Goal: Task Accomplishment & Management: Manage account settings

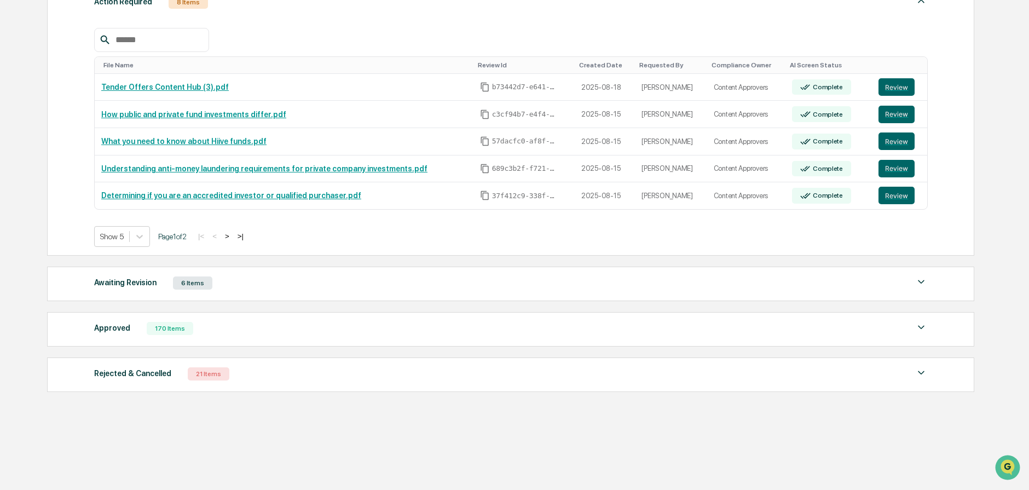
click at [354, 49] on div at bounding box center [510, 40] width 833 height 24
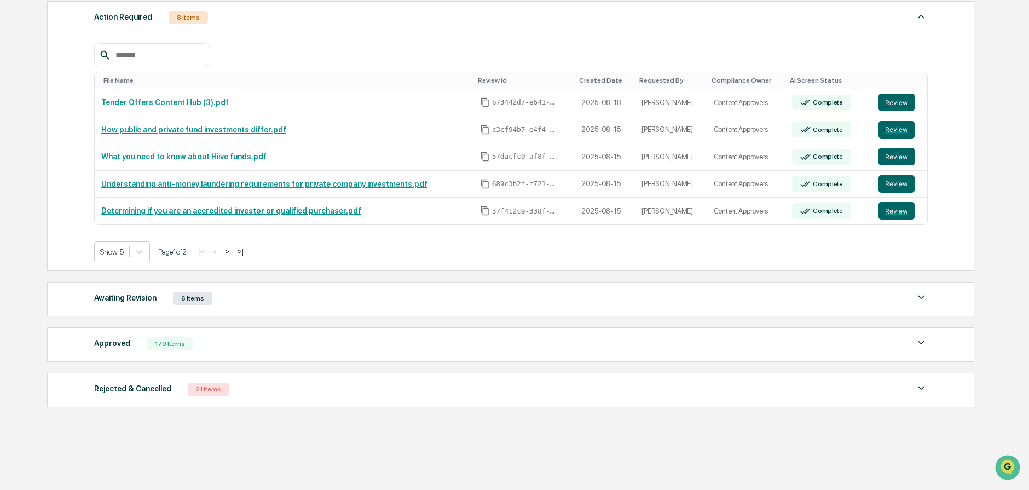
scroll to position [157, 0]
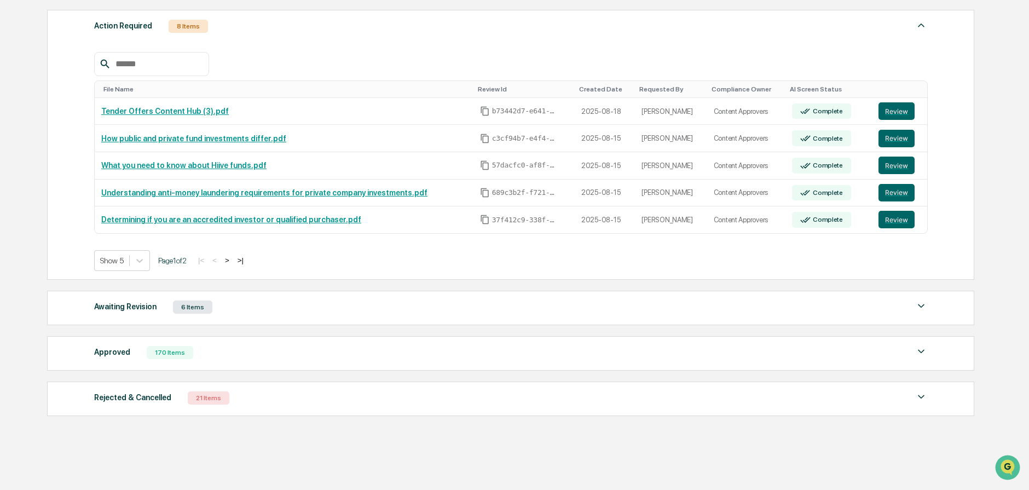
click at [312, 358] on div "Approved 170 Items" at bounding box center [510, 352] width 833 height 15
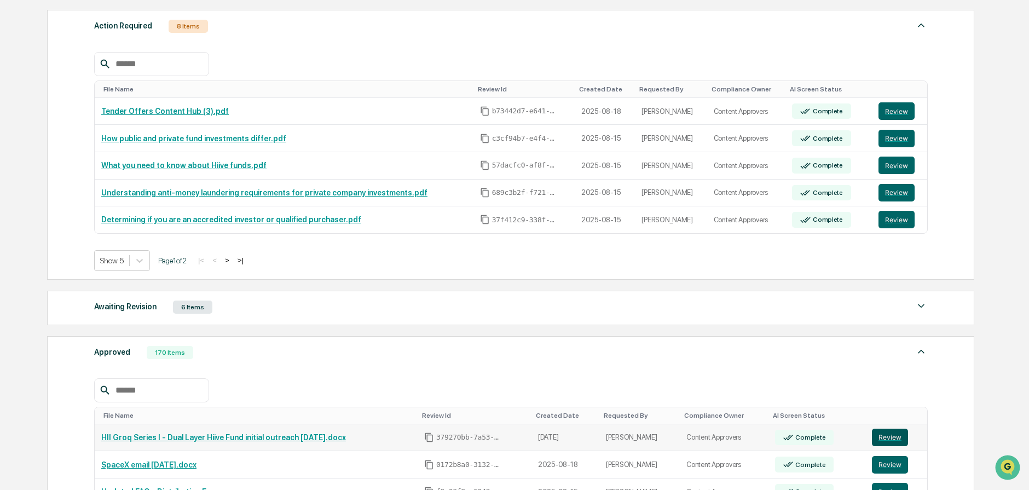
click at [901, 438] on button "Review" at bounding box center [890, 438] width 36 height 18
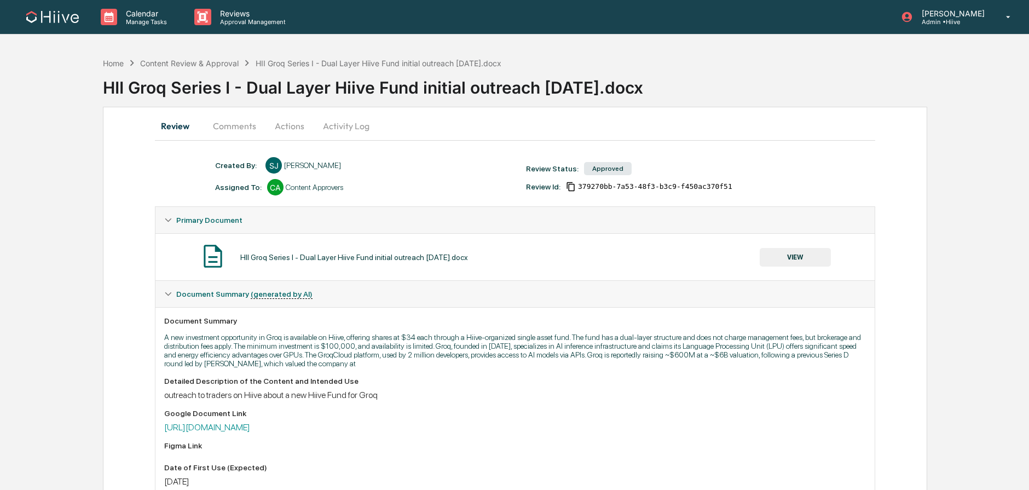
click at [274, 128] on button "Actions" at bounding box center [289, 126] width 49 height 26
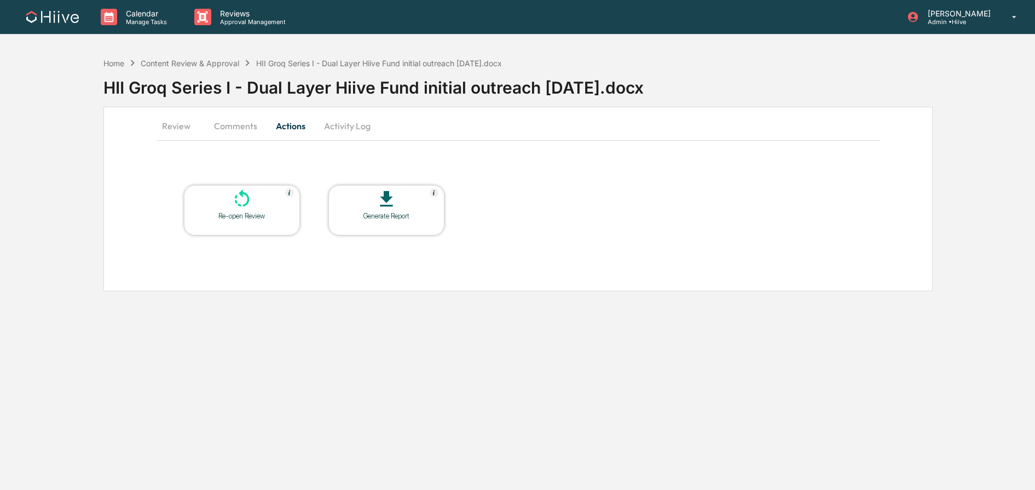
click at [264, 212] on div "Re-open Review" at bounding box center [242, 216] width 99 height 8
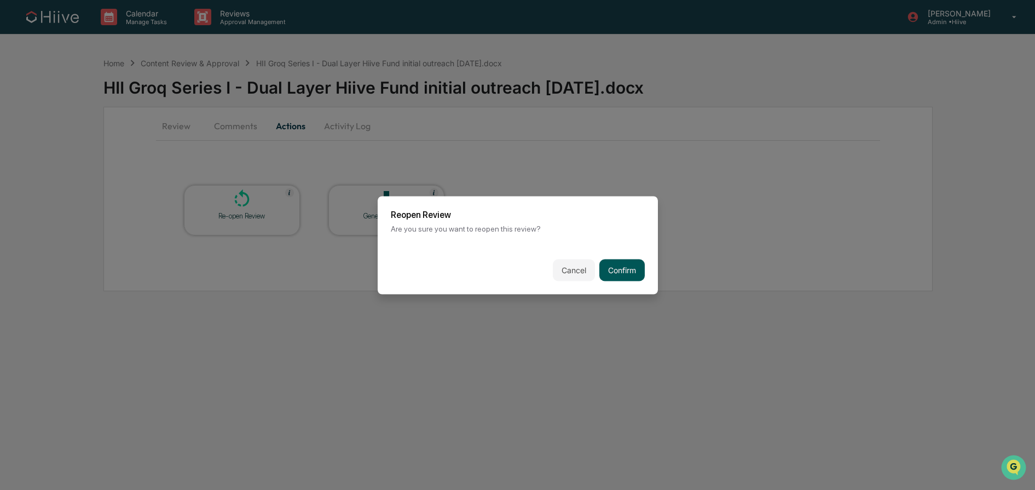
click at [644, 272] on button "Confirm" at bounding box center [621, 270] width 45 height 22
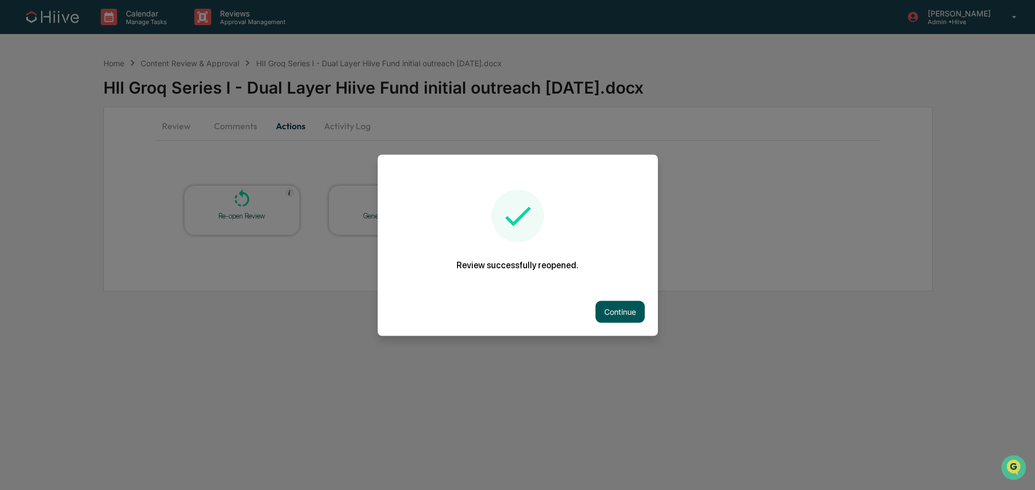
click at [629, 309] on button "Continue" at bounding box center [619, 311] width 49 height 22
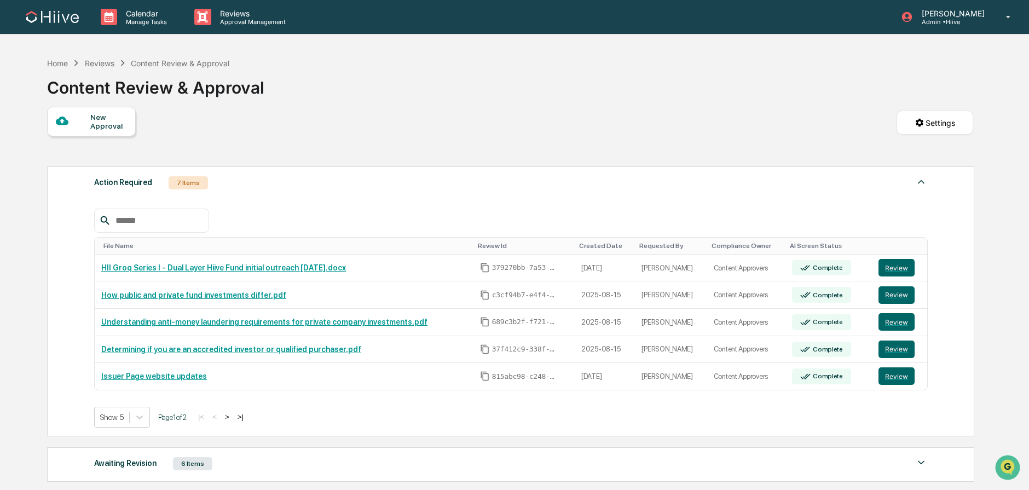
click at [356, 159] on div "New Approval Settings" at bounding box center [510, 134] width 926 height 54
click at [894, 270] on button "Review" at bounding box center [896, 268] width 36 height 18
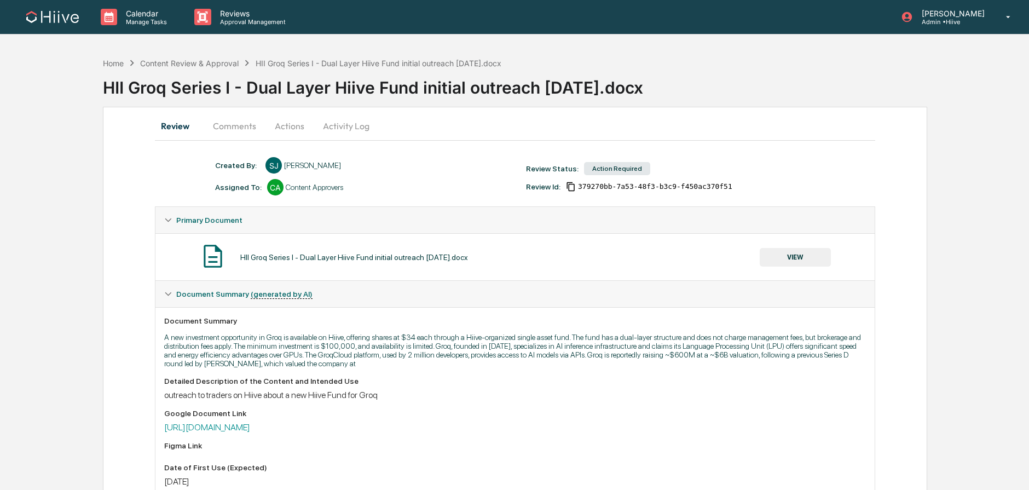
click at [284, 127] on button "Actions" at bounding box center [289, 126] width 49 height 26
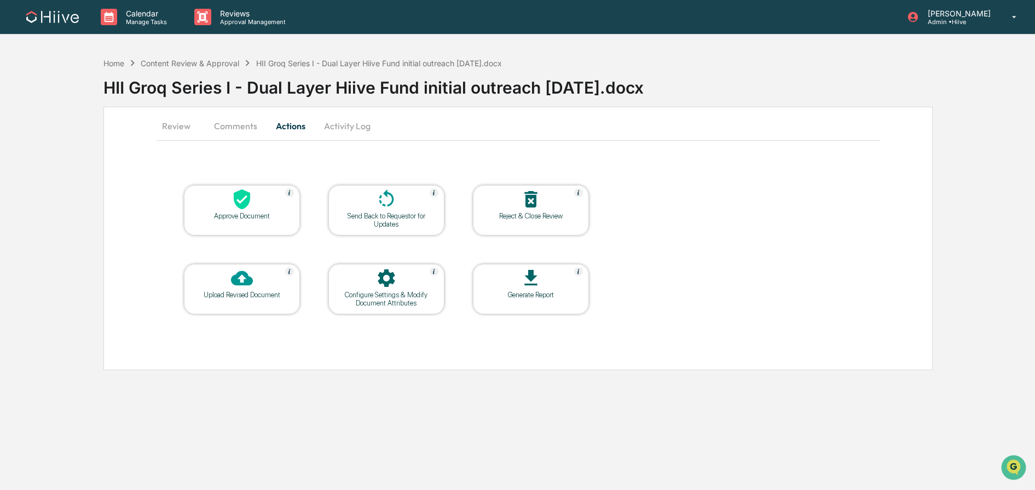
click at [249, 289] on div at bounding box center [241, 279] width 109 height 24
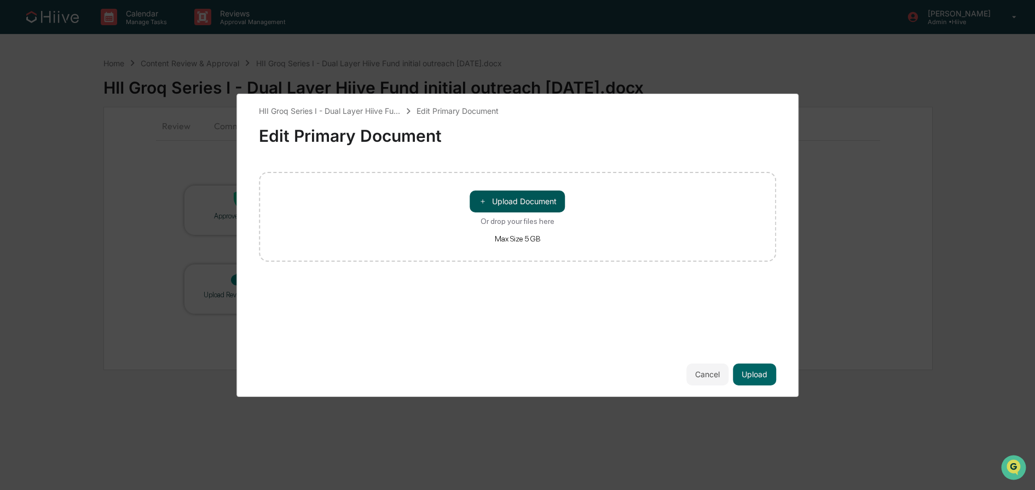
click at [546, 199] on button "＋ Upload Document" at bounding box center [517, 201] width 95 height 22
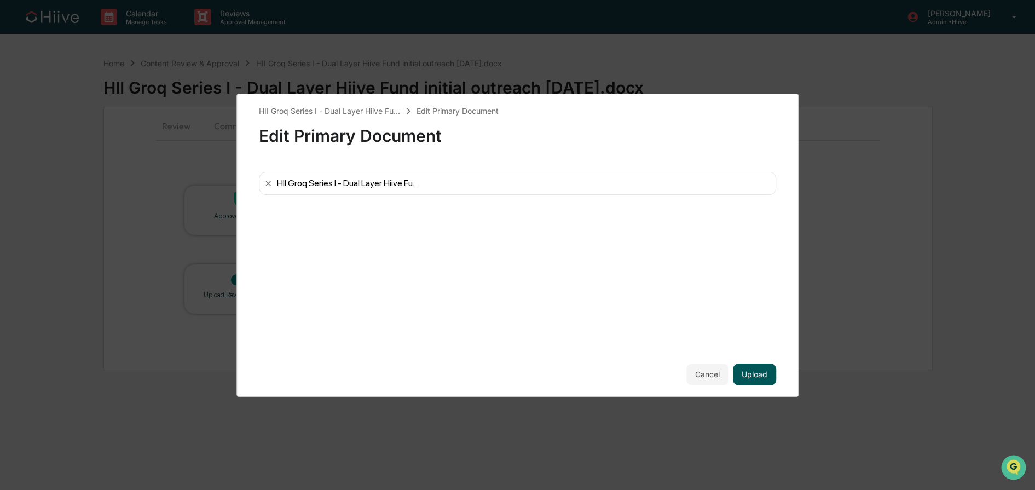
click at [763, 372] on button "Upload" at bounding box center [754, 374] width 43 height 22
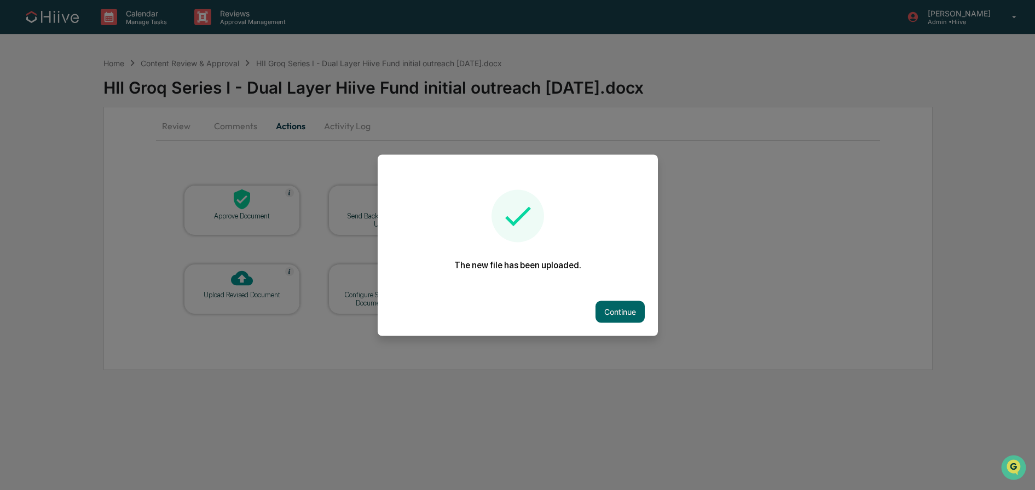
click at [620, 290] on div "Continue" at bounding box center [518, 311] width 280 height 48
click at [609, 310] on button "Continue" at bounding box center [619, 311] width 49 height 22
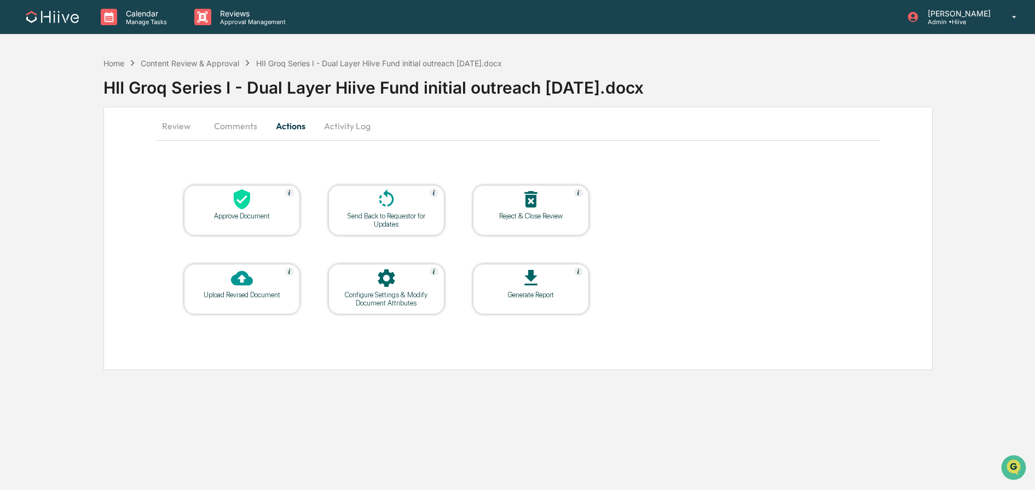
click at [239, 221] on div "Approve Document" at bounding box center [242, 210] width 116 height 50
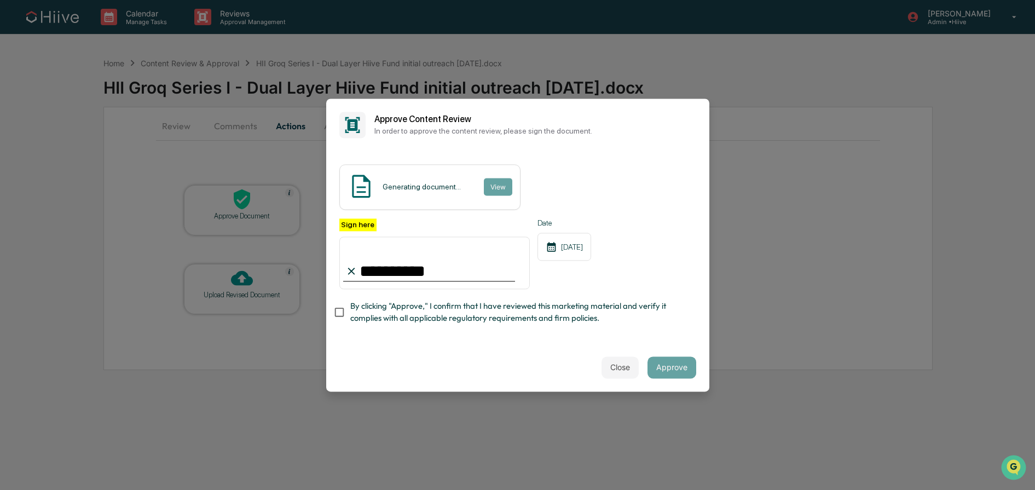
type input "**********"
click at [367, 304] on span "By clicking "Approve," I confirm that I have reviewed this marketing material a…" at bounding box center [518, 312] width 337 height 25
click at [665, 368] on button "Approve" at bounding box center [671, 367] width 49 height 22
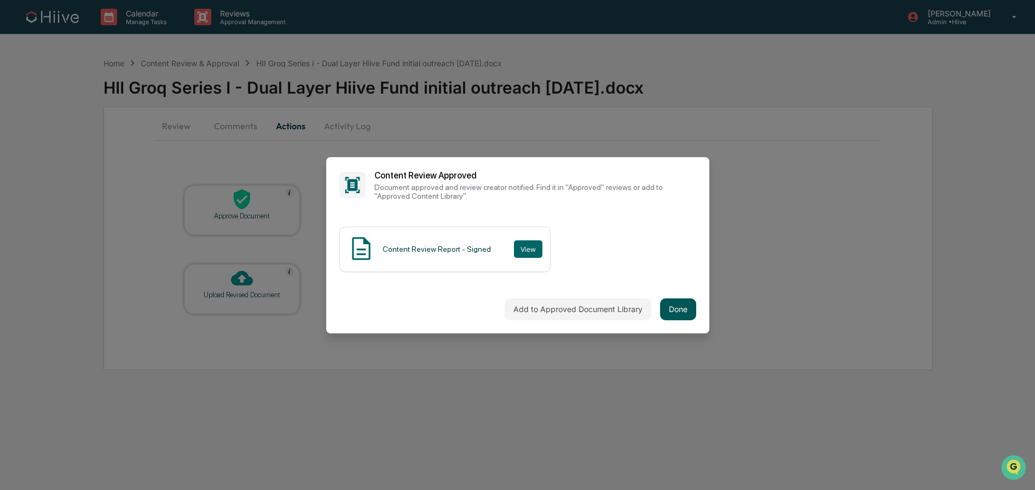
click at [681, 311] on button "Done" at bounding box center [678, 309] width 36 height 22
